Goal: Check status: Check status

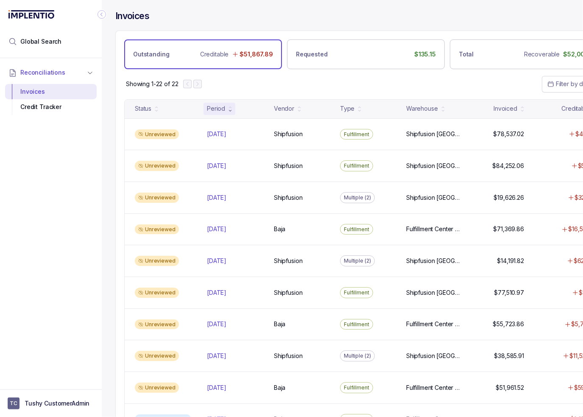
click at [105, 16] on icon "Collapse Icon" at bounding box center [102, 14] width 8 height 8
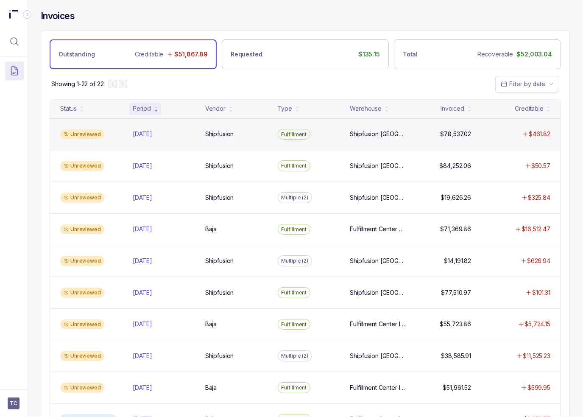
click at [256, 146] on div "Unreviewed [DATE] [DATE] Shipfusion Shipfusion Fulfillment Shipfusion [GEOGRAPH…" at bounding box center [305, 134] width 510 height 32
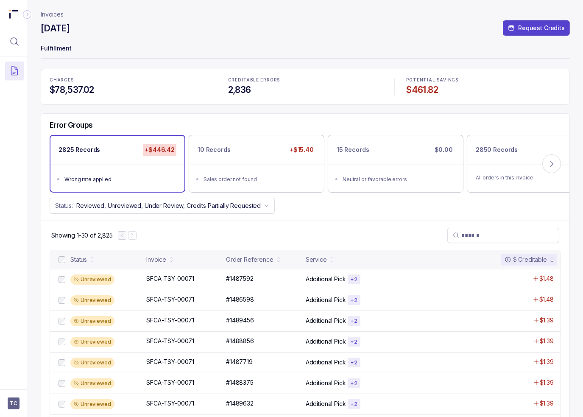
click at [240, 47] on p "Fulfillment" at bounding box center [305, 49] width 529 height 17
drag, startPoint x: 289, startPoint y: 33, endPoint x: 268, endPoint y: 32, distance: 21.2
click at [289, 33] on div "[DATE] Request Credits" at bounding box center [305, 29] width 529 height 15
click at [31, 16] on icon "Collapse Icon" at bounding box center [27, 14] width 8 height 8
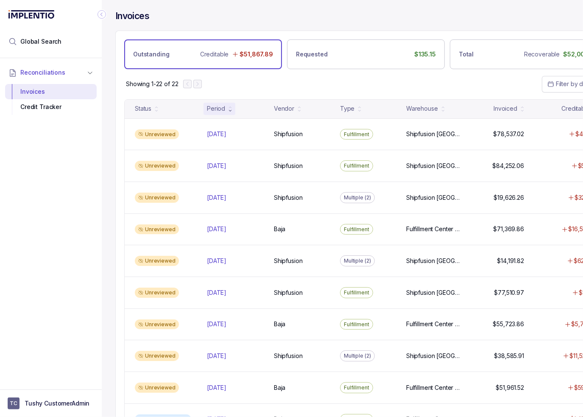
click at [372, 35] on div "Outstanding Creditable $51,867.89 Requested $135.15 Total Recoverable $52,003.04" at bounding box center [366, 50] width 500 height 38
